Goal: Book appointment/travel/reservation

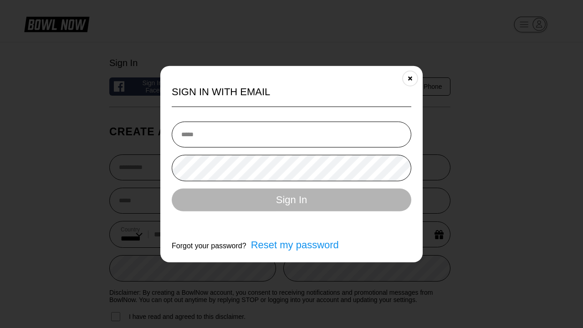
select select "**"
type input "**********"
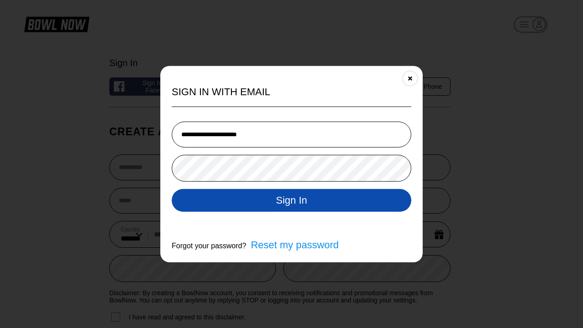
click at [292, 201] on button "Sign In" at bounding box center [292, 200] width 240 height 23
